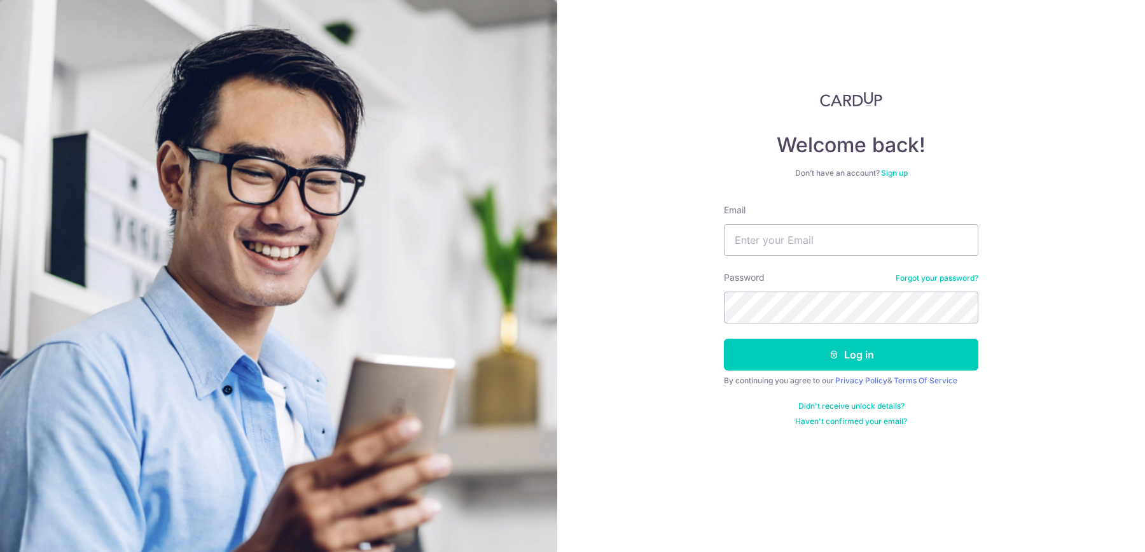
click at [791, 223] on div "Email" at bounding box center [851, 230] width 254 height 52
click at [785, 239] on input "Email" at bounding box center [851, 240] width 254 height 32
type input "[EMAIL_ADDRESS][DOMAIN_NAME]"
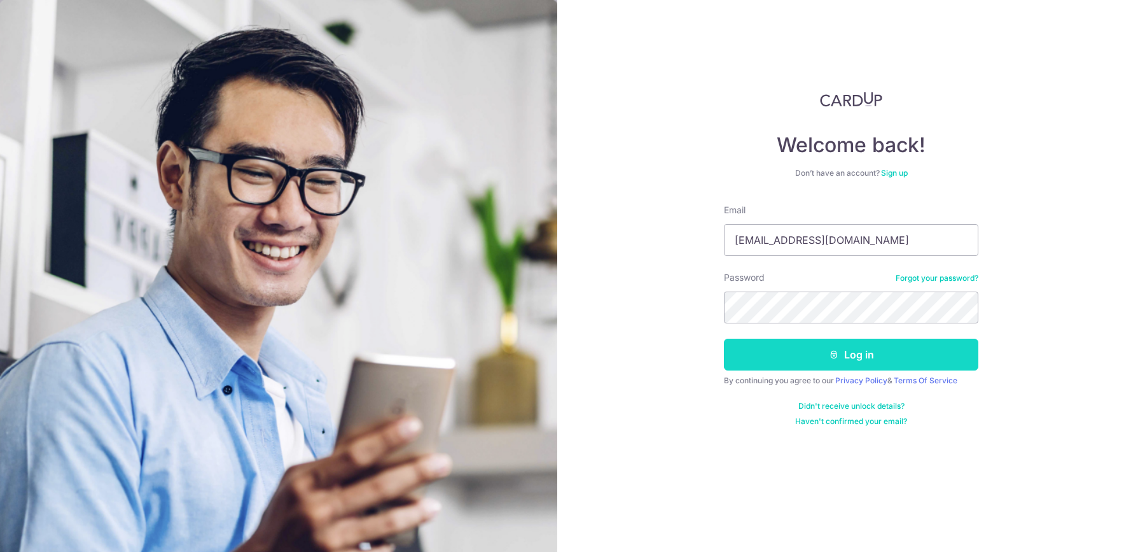
click at [781, 349] on button "Log in" at bounding box center [851, 354] width 254 height 32
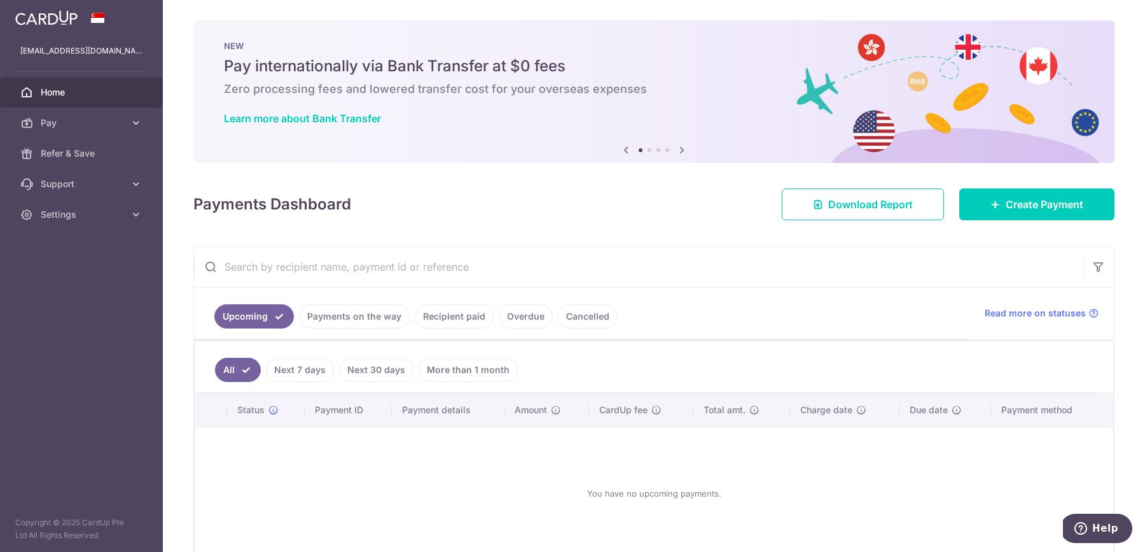
scroll to position [65, 0]
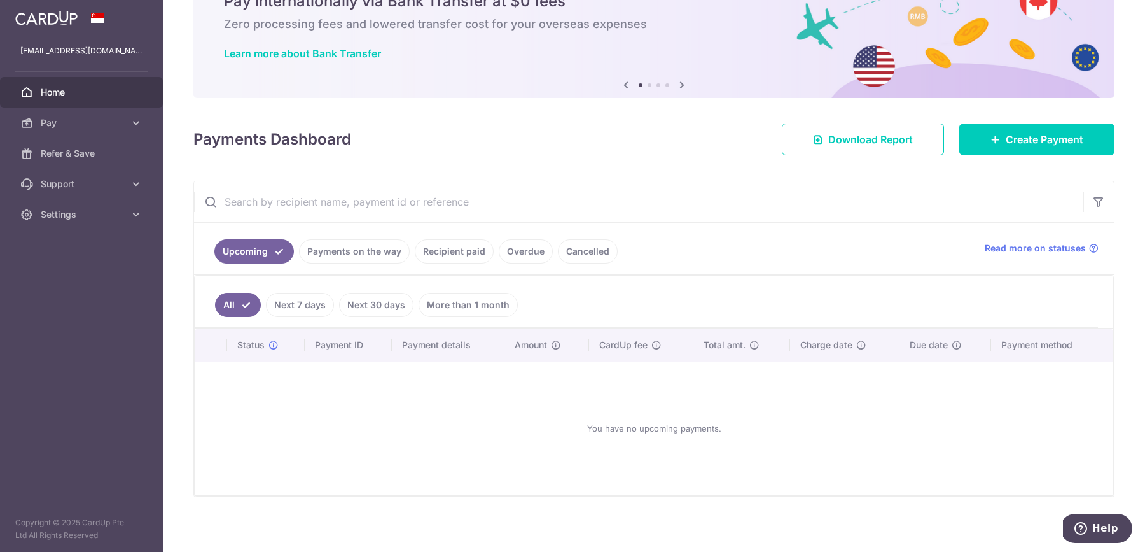
click at [320, 298] on link "Next 7 days" at bounding box center [300, 305] width 68 height 24
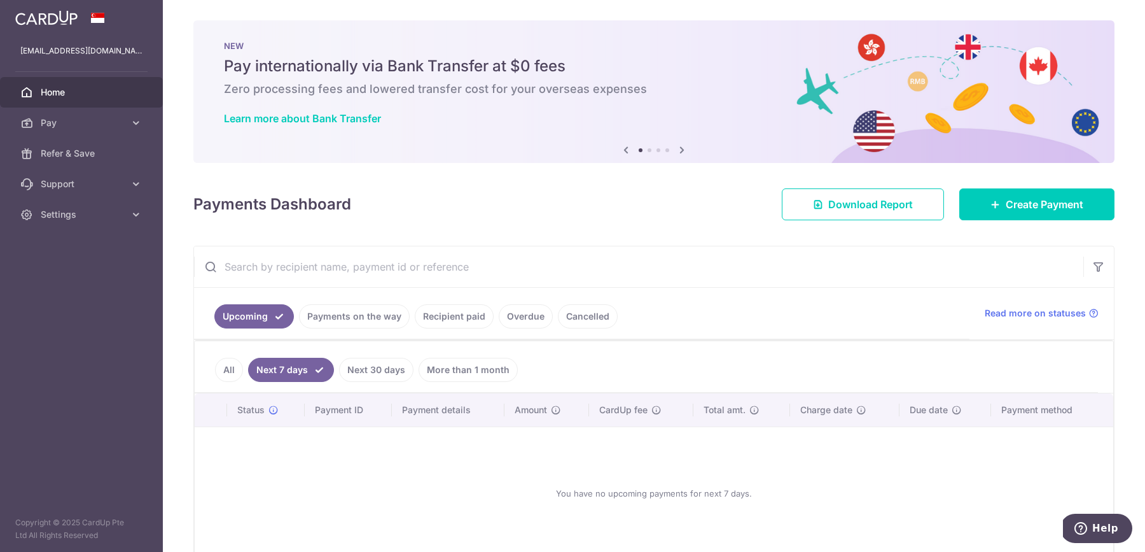
click at [347, 309] on link "Payments on the way" at bounding box center [354, 316] width 111 height 24
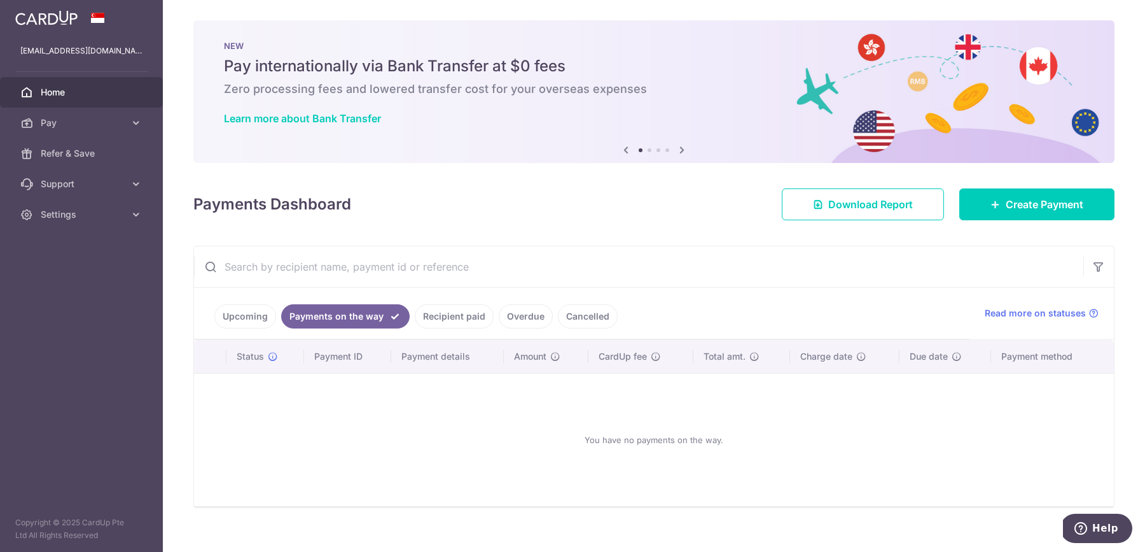
click at [467, 309] on link "Recipient paid" at bounding box center [454, 316] width 79 height 24
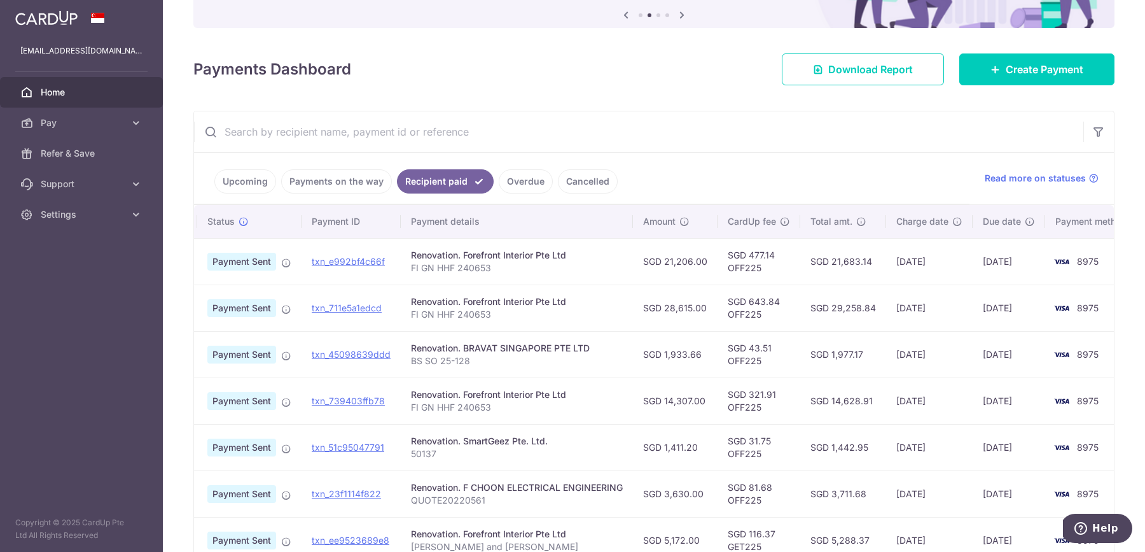
scroll to position [0, 18]
